Goal: Task Accomplishment & Management: Complete application form

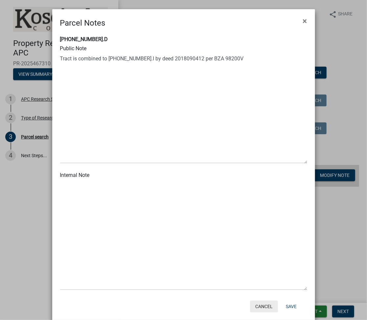
click at [260, 308] on button "Cancel" at bounding box center [264, 307] width 28 height 12
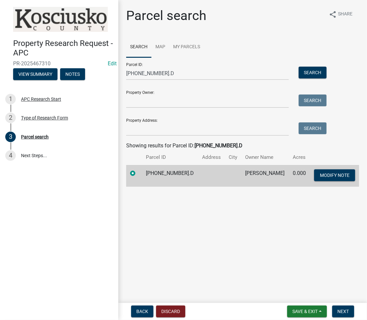
click at [142, 173] on td at bounding box center [134, 176] width 16 height 22
click at [246, 208] on main "Parcel search share Share Search Map My Parcels Parcel ID: 035-027-035.D Search…" at bounding box center [242, 150] width 249 height 301
click at [343, 308] on button "Next" at bounding box center [343, 312] width 22 height 12
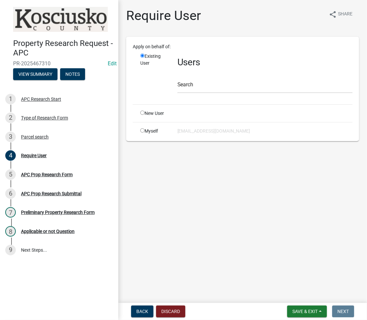
click at [142, 130] on input "radio" at bounding box center [142, 130] width 4 height 4
radio input "true"
radio input "false"
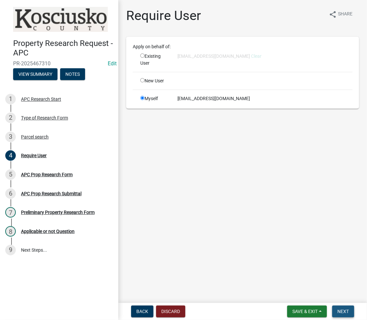
click at [343, 310] on span "Next" at bounding box center [342, 311] width 11 height 5
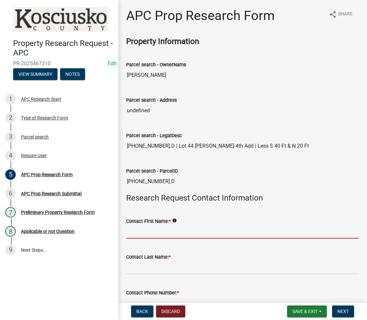
click at [200, 237] on input "Contact First Name: *" at bounding box center [242, 231] width 233 height 13
type input "RICHARD"
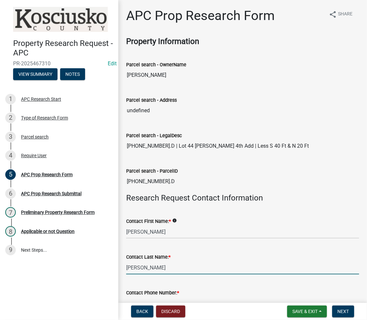
type input "KARN"
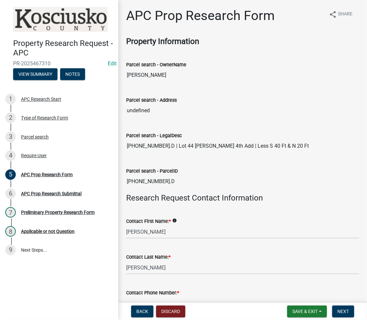
scroll to position [9, 0]
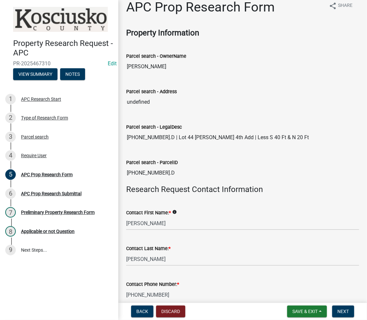
type input "260-352-2527"
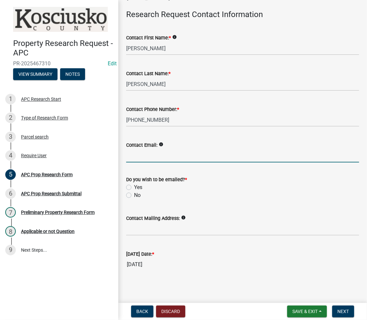
type input "srs@smk.law"
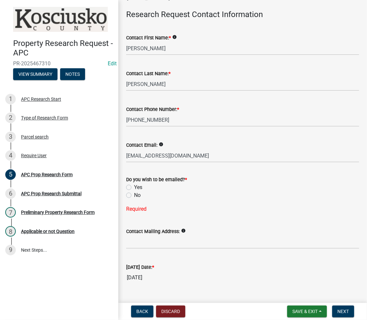
click at [181, 162] on wm-data-entity-input "Contact Email: info srs@smk.law" at bounding box center [242, 150] width 233 height 36
click at [177, 158] on input "srs@smk.law" at bounding box center [242, 155] width 233 height 13
click at [134, 194] on label "No" at bounding box center [137, 195] width 7 height 8
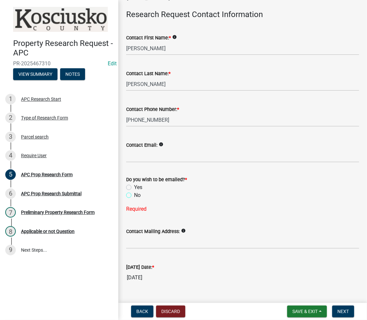
click at [134, 194] on input "No" at bounding box center [136, 193] width 4 height 4
radio input "true"
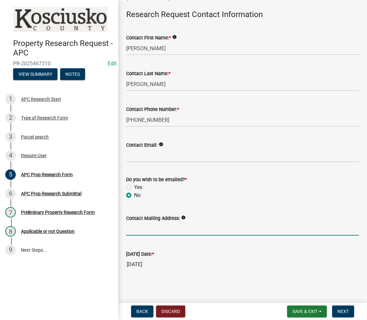
click at [141, 230] on input "Contact Mailing Address:" at bounding box center [242, 228] width 233 height 13
type input "P.O. BOX 322, SILVER LAKE"
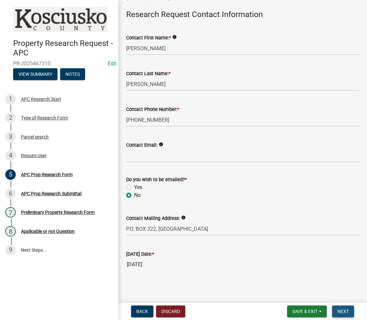
click at [344, 314] on button "Next" at bounding box center [343, 312] width 22 height 12
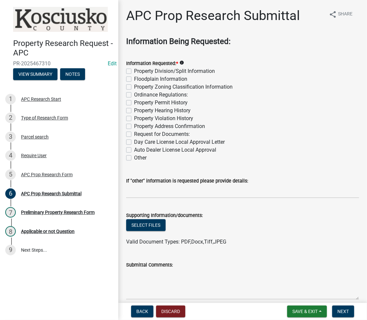
click at [134, 69] on label "Property Division/Split Information" at bounding box center [174, 71] width 81 height 8
click at [134, 69] on input "Property Division/Split Information" at bounding box center [136, 69] width 4 height 4
checkbox input "true"
checkbox input "false"
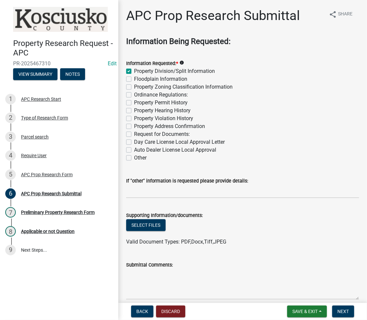
checkbox input "false"
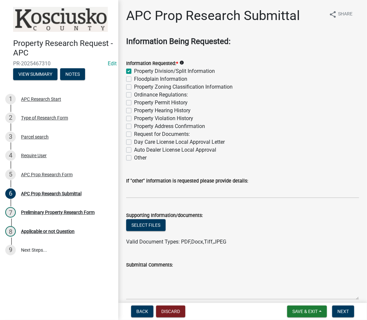
checkbox input "false"
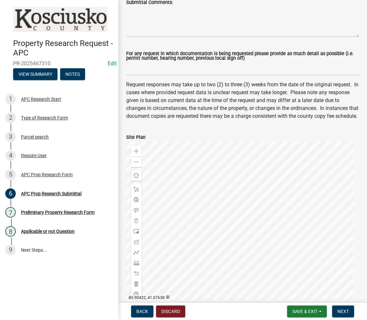
scroll to position [87, 0]
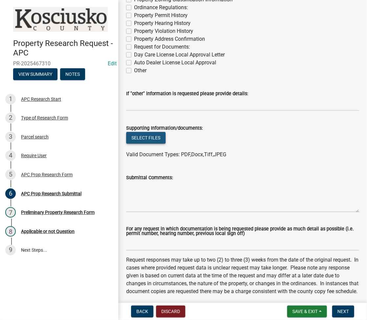
click at [147, 140] on button "Select files" at bounding box center [145, 138] width 39 height 12
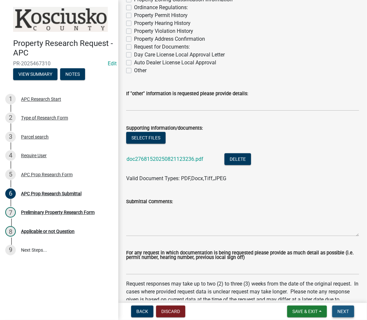
click at [345, 309] on span "Next" at bounding box center [342, 311] width 11 height 5
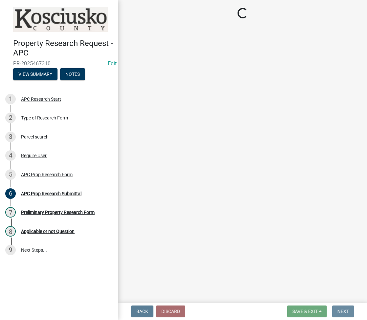
scroll to position [0, 0]
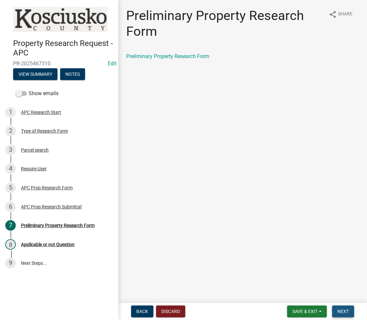
click at [343, 314] on button "Next" at bounding box center [343, 312] width 22 height 12
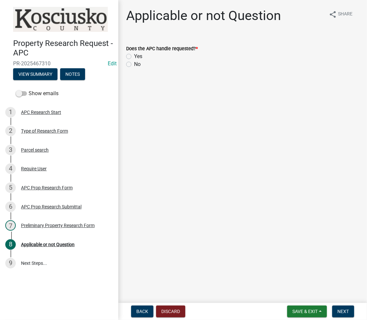
click at [132, 55] on div "Yes" at bounding box center [242, 57] width 233 height 8
click at [134, 54] on label "Yes" at bounding box center [138, 57] width 8 height 8
click at [134, 54] on input "Yes" at bounding box center [136, 55] width 4 height 4
radio input "true"
click at [340, 311] on span "Next" at bounding box center [342, 311] width 11 height 5
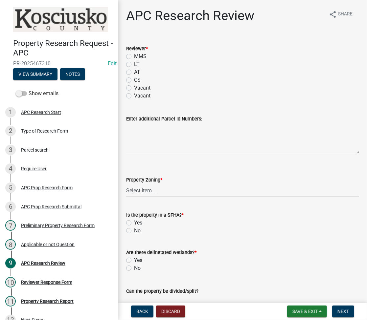
click at [134, 63] on label "LT" at bounding box center [137, 64] width 6 height 8
click at [134, 63] on input "LT" at bounding box center [136, 62] width 4 height 4
radio input "true"
click at [191, 195] on select "Select Item... Agricultural Agricultural 2 Residential Commercial Industrial 1 …" at bounding box center [242, 190] width 233 height 13
click at [126, 184] on select "Select Item... Agricultural Agricultural 2 Residential Commercial Industrial 1 …" at bounding box center [242, 190] width 233 height 13
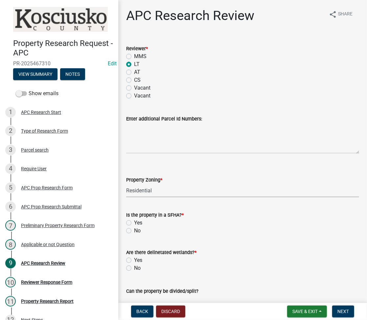
select select "9242d18e-eca7-4b94-8788-f0fc7e6b99dc"
click at [134, 223] on label "Yes" at bounding box center [138, 223] width 8 height 8
click at [134, 223] on input "Yes" at bounding box center [136, 221] width 4 height 4
radio input "true"
click at [134, 259] on label "Yes" at bounding box center [138, 261] width 8 height 8
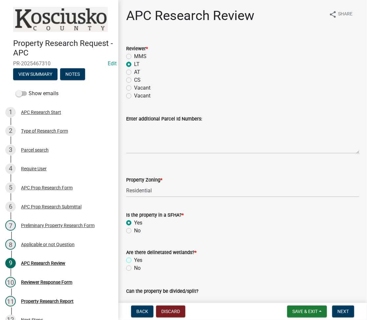
click at [134, 259] on input "Yes" at bounding box center [136, 259] width 4 height 4
radio input "true"
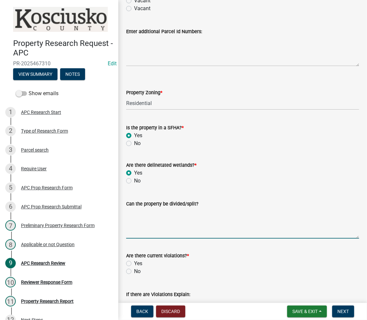
click at [151, 214] on textarea "Can the property be divided/split?" at bounding box center [242, 223] width 233 height 31
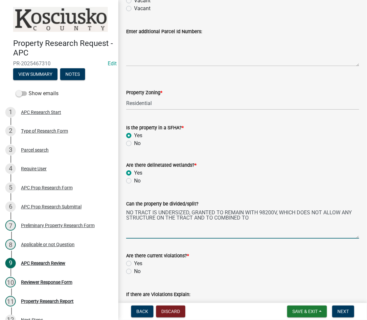
click at [265, 223] on textarea "NO TRACT IS UNDERSIZED, GRANTED TO REMAIN WITH 98200V, WHICH DOES NOT ALLOW ANY…" at bounding box center [242, 223] width 233 height 31
type textarea "NO TRACT IS UNDERSIZED, GRANTED TO REMAIN WITH 98200V, WHICH DOES NOT ALLOW ANY…"
click at [134, 264] on label "Yes" at bounding box center [138, 264] width 8 height 8
click at [134, 264] on input "Yes" at bounding box center [136, 262] width 4 height 4
radio input "true"
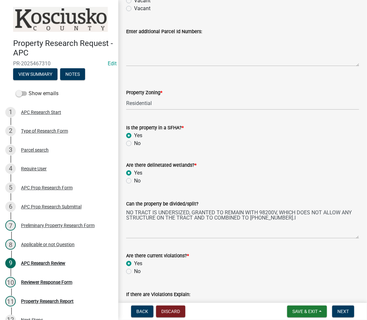
scroll to position [263, 0]
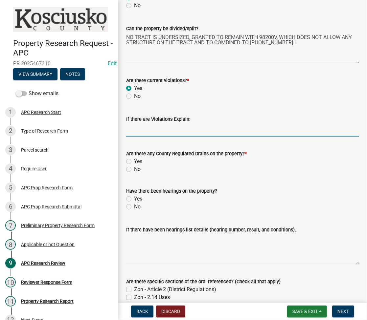
click at [140, 135] on input "If there are Violations Explain:" at bounding box center [242, 129] width 233 height 13
type input "NOT COMBINED PER BZA"
click at [134, 168] on label "No" at bounding box center [137, 170] width 7 height 8
click at [134, 168] on input "No" at bounding box center [136, 168] width 4 height 4
radio input "true"
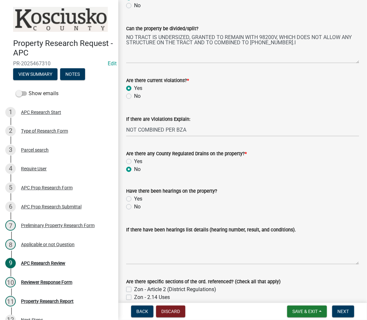
click at [134, 198] on label "Yes" at bounding box center [138, 199] width 8 height 8
click at [134, 198] on input "Yes" at bounding box center [136, 197] width 4 height 4
radio input "true"
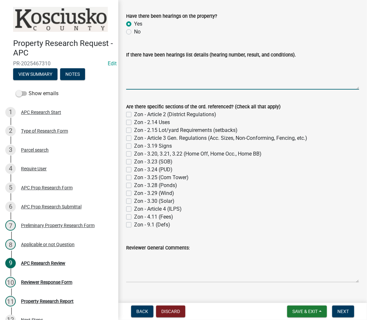
click at [187, 72] on textarea "If there have been hearings list details (hearing number, result, and condition…" at bounding box center [242, 74] width 233 height 31
type textarea "98200V"
click at [134, 132] on label "Zon - 2.15 Lot/yard Requirements (setbacks)" at bounding box center [185, 130] width 103 height 8
click at [134, 131] on input "Zon - 2.15 Lot/yard Requirements (setbacks)" at bounding box center [136, 128] width 4 height 4
checkbox input "true"
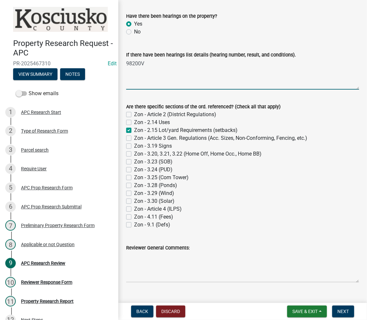
checkbox input "false"
checkbox input "true"
checkbox input "false"
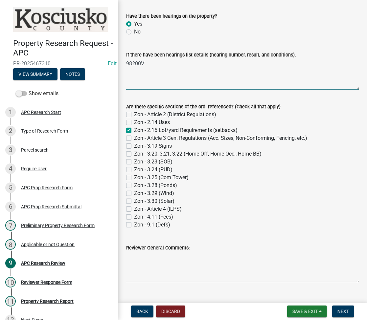
checkbox input "false"
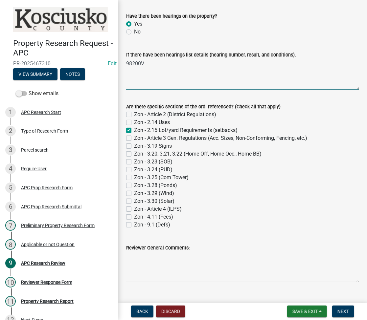
checkbox input "false"
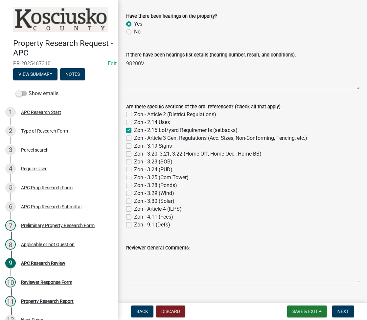
scroll to position [450, 0]
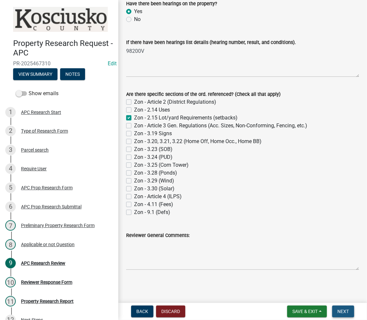
click at [342, 307] on button "Next" at bounding box center [343, 312] width 22 height 12
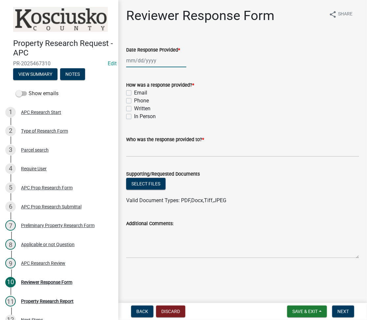
click at [135, 58] on div at bounding box center [156, 60] width 60 height 13
select select "8"
select select "2025"
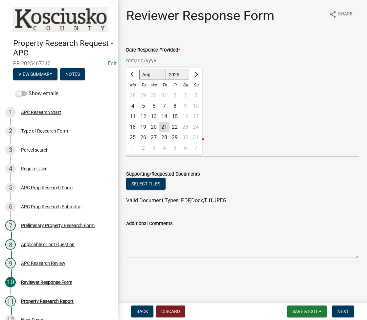
click at [166, 124] on div "21" at bounding box center [164, 127] width 11 height 11
type input "[DATE]"
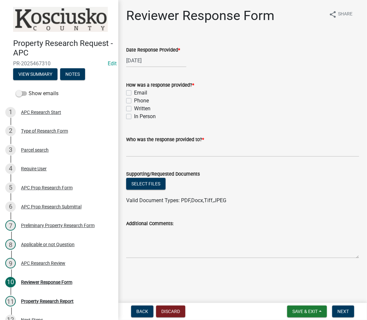
click at [134, 108] on label "Written" at bounding box center [142, 109] width 16 height 8
click at [134, 108] on input "Written" at bounding box center [136, 107] width 4 height 4
checkbox input "true"
checkbox input "false"
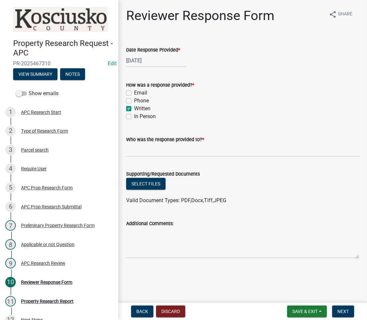
checkbox input "true"
checkbox input "false"
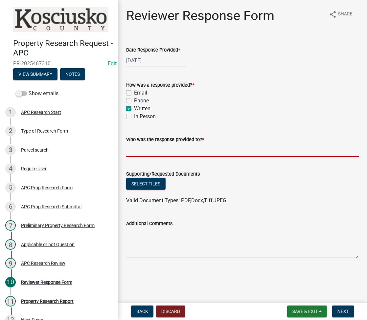
click at [151, 153] on input "Who was the response provided to? *" at bounding box center [242, 150] width 233 height 13
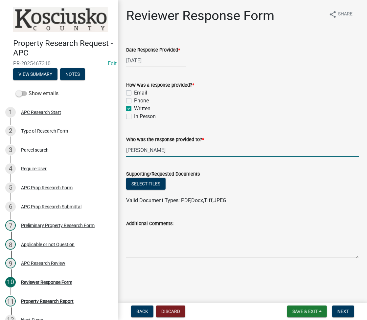
type input "RICHARD KARN"
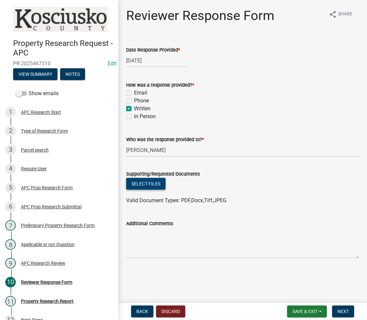
click at [144, 185] on button "Select files" at bounding box center [145, 184] width 39 height 12
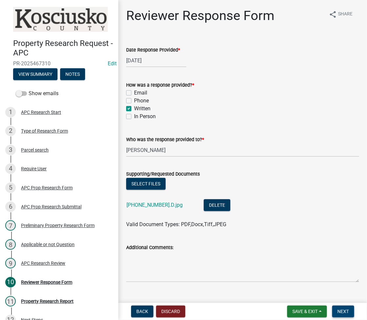
click at [345, 313] on span "Next" at bounding box center [342, 311] width 11 height 5
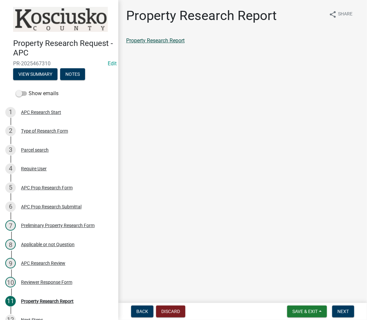
click at [158, 42] on link "Property Research Report" at bounding box center [155, 40] width 58 height 6
click at [347, 316] on button "Next" at bounding box center [343, 312] width 22 height 12
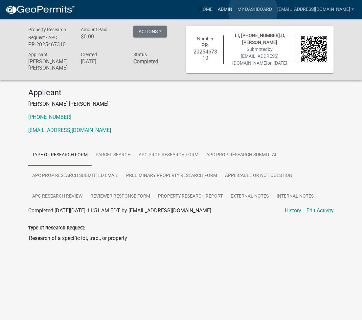
click at [235, 11] on link "Admin" at bounding box center [225, 9] width 20 height 12
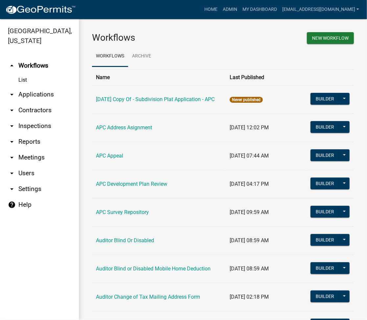
click at [43, 92] on link "arrow_drop_down Applications" at bounding box center [39, 95] width 79 height 16
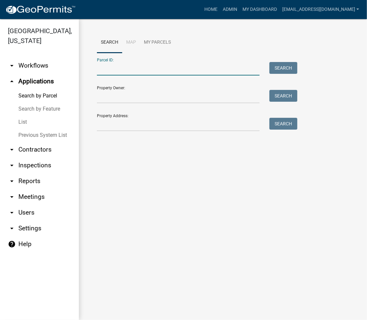
click at [115, 70] on input "Parcel ID:" at bounding box center [178, 68] width 163 height 13
type input "035-027-035.D"
click at [280, 69] on button "Search" at bounding box center [283, 68] width 28 height 12
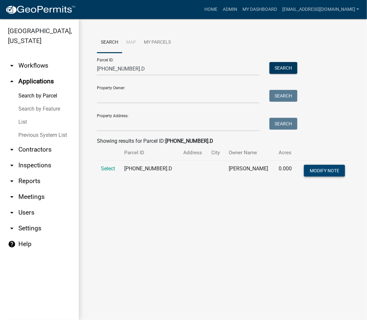
click at [325, 171] on span "Modify Note" at bounding box center [324, 170] width 30 height 5
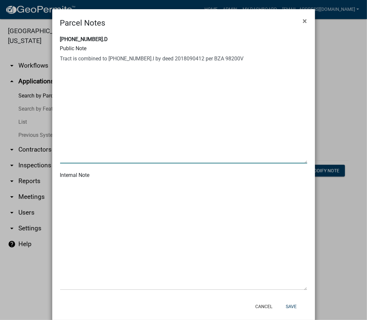
click at [242, 63] on textarea at bounding box center [183, 109] width 247 height 110
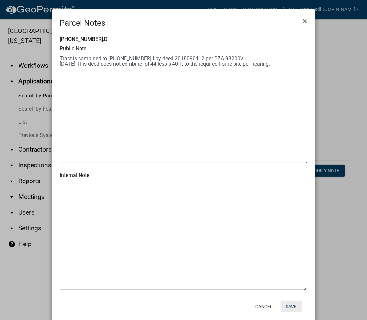
type textarea "Tract is combined to 035-027-035.I by deed 2018090412 per BZA 98200V 8/21/25 Th…"
click at [289, 305] on button "Save" at bounding box center [290, 307] width 21 height 12
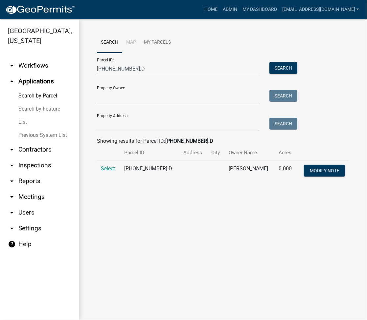
click at [151, 5] on div "Home Admin My Dashboard ltaylor@kcgov.com Admin Account Logout" at bounding box center [221, 9] width 281 height 12
click at [113, 70] on input "035-027-035.D" at bounding box center [178, 68] width 163 height 13
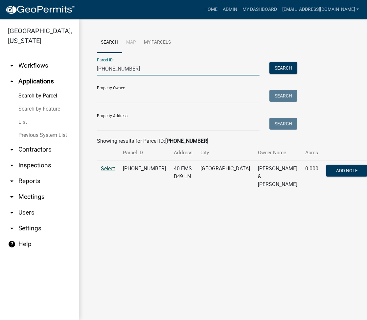
click at [104, 170] on span "Select" at bounding box center [108, 169] width 14 height 6
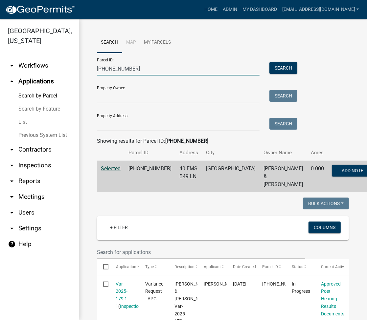
click at [113, 72] on input "005-109-025" at bounding box center [178, 68] width 163 height 13
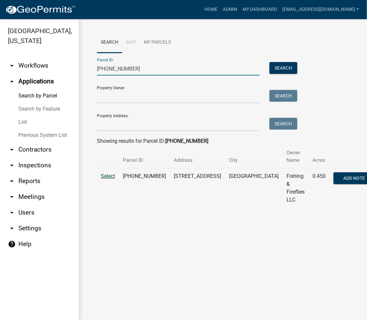
type input "005-109-064"
click at [113, 173] on span "Select" at bounding box center [108, 176] width 14 height 6
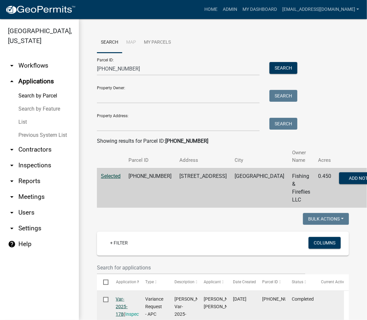
scroll to position [175, 0]
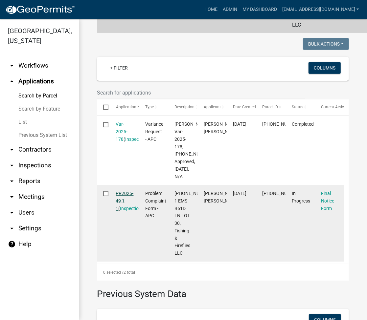
click at [123, 191] on link "PR2025-49 1 1" at bounding box center [125, 201] width 18 height 20
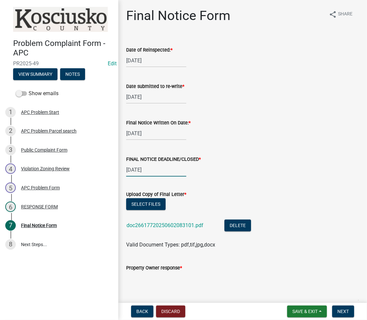
click at [136, 165] on div "06/12/2025" at bounding box center [156, 169] width 60 height 13
select select "6"
select select "2025"
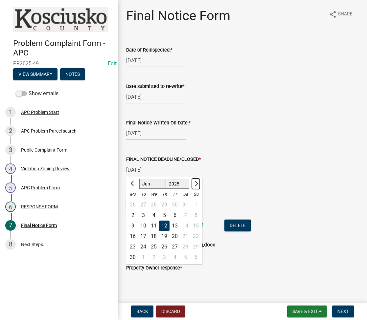
click at [196, 183] on span "Next month" at bounding box center [195, 183] width 5 height 5
select select "9"
click at [154, 218] on div "10" at bounding box center [153, 215] width 11 height 11
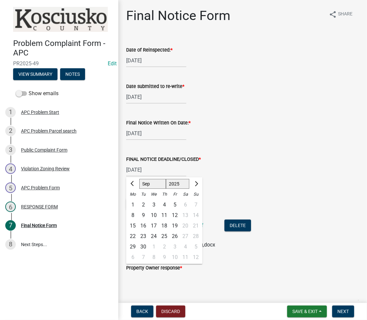
type input "09/10/2025"
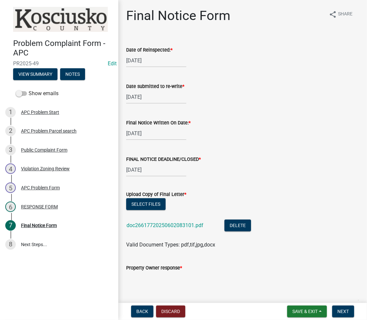
scroll to position [175, 0]
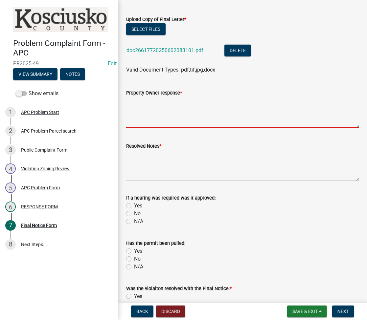
click at [180, 108] on textarea "Property Owner response *" at bounding box center [242, 112] width 233 height 31
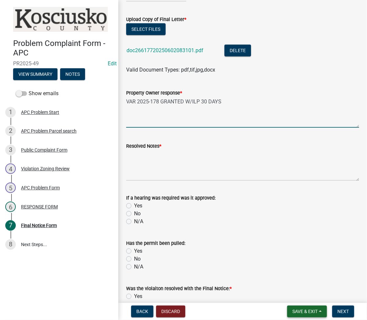
type textarea "VAR 2025-178 GRANTED W/ILP 30 DAYS"
click at [304, 313] on span "Save & Exit" at bounding box center [304, 311] width 25 height 5
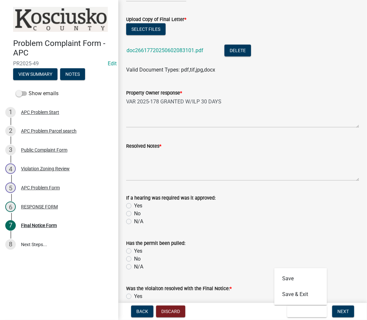
click at [131, 207] on div "Yes" at bounding box center [242, 206] width 233 height 8
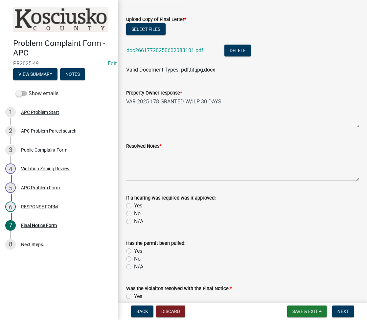
click at [134, 205] on label "Yes" at bounding box center [138, 206] width 8 height 8
click at [134, 205] on input "Yes" at bounding box center [136, 204] width 4 height 4
radio input "true"
click at [302, 310] on span "Save & Exit" at bounding box center [304, 311] width 25 height 5
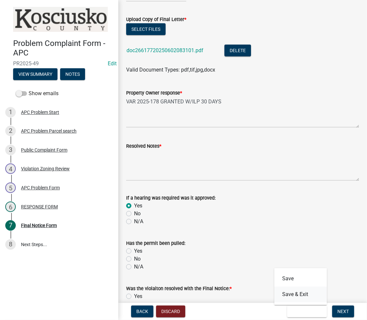
click at [295, 295] on button "Save & Exit" at bounding box center [300, 295] width 53 height 16
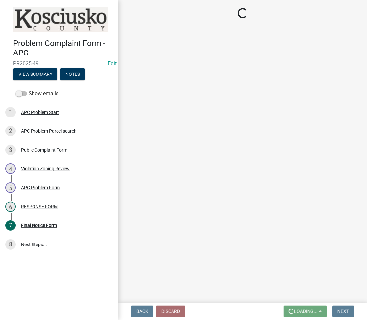
scroll to position [0, 0]
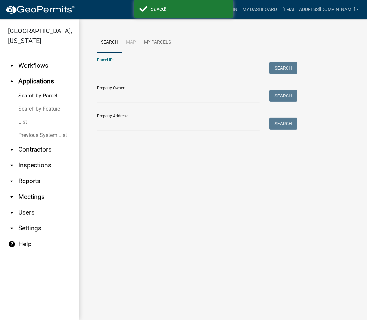
click at [175, 65] on input "Parcel ID:" at bounding box center [178, 68] width 163 height 13
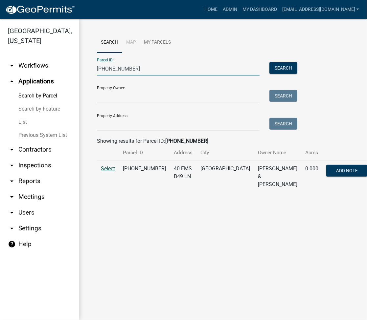
type input "005-109-025"
click at [106, 168] on span "Select" at bounding box center [108, 169] width 14 height 6
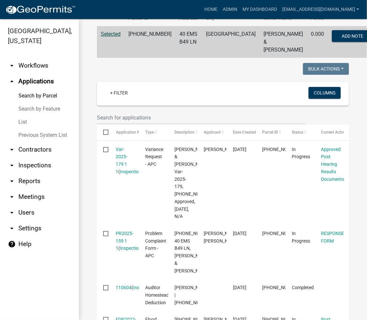
scroll to position [175, 0]
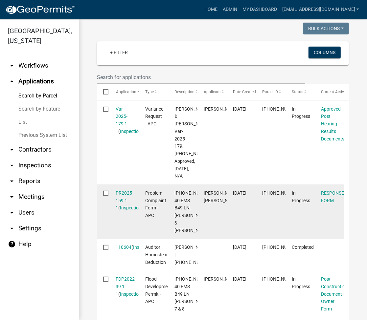
click at [123, 204] on div "PR2025-159 1 1 ( Inspections )" at bounding box center [124, 201] width 17 height 22
click at [121, 208] on link "PR2025-159 1 1" at bounding box center [125, 200] width 18 height 20
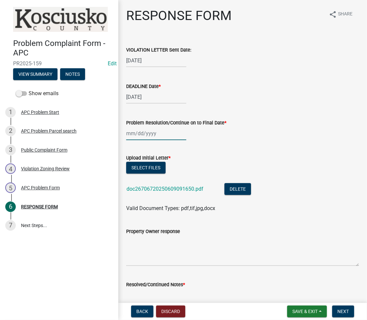
click at [132, 135] on div at bounding box center [156, 133] width 60 height 13
select select "8"
select select "2025"
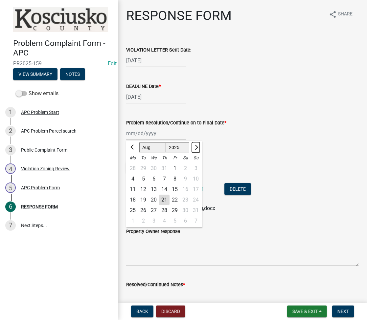
click at [197, 149] on button "Next month" at bounding box center [196, 147] width 8 height 11
click at [129, 145] on button "Previous month" at bounding box center [133, 147] width 8 height 11
select select "9"
click at [154, 176] on div "10" at bounding box center [153, 179] width 11 height 11
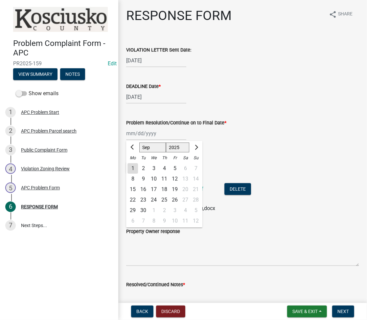
type input "09/10/2025"
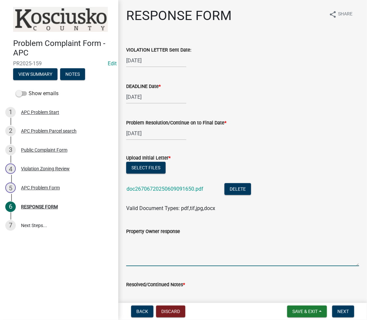
click at [149, 250] on textarea "Property Owner response" at bounding box center [242, 250] width 233 height 31
type textarea "VAR 2025-179 GRANTED W/FDP"
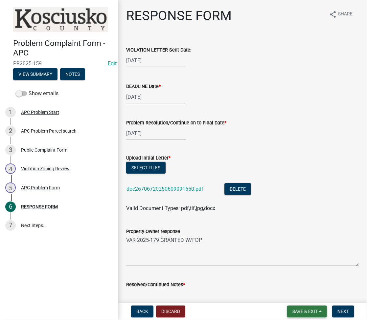
click at [305, 308] on button "Save & Exit" at bounding box center [307, 312] width 40 height 12
click at [292, 295] on button "Save & Exit" at bounding box center [300, 295] width 53 height 16
